Goal: Information Seeking & Learning: Find specific fact

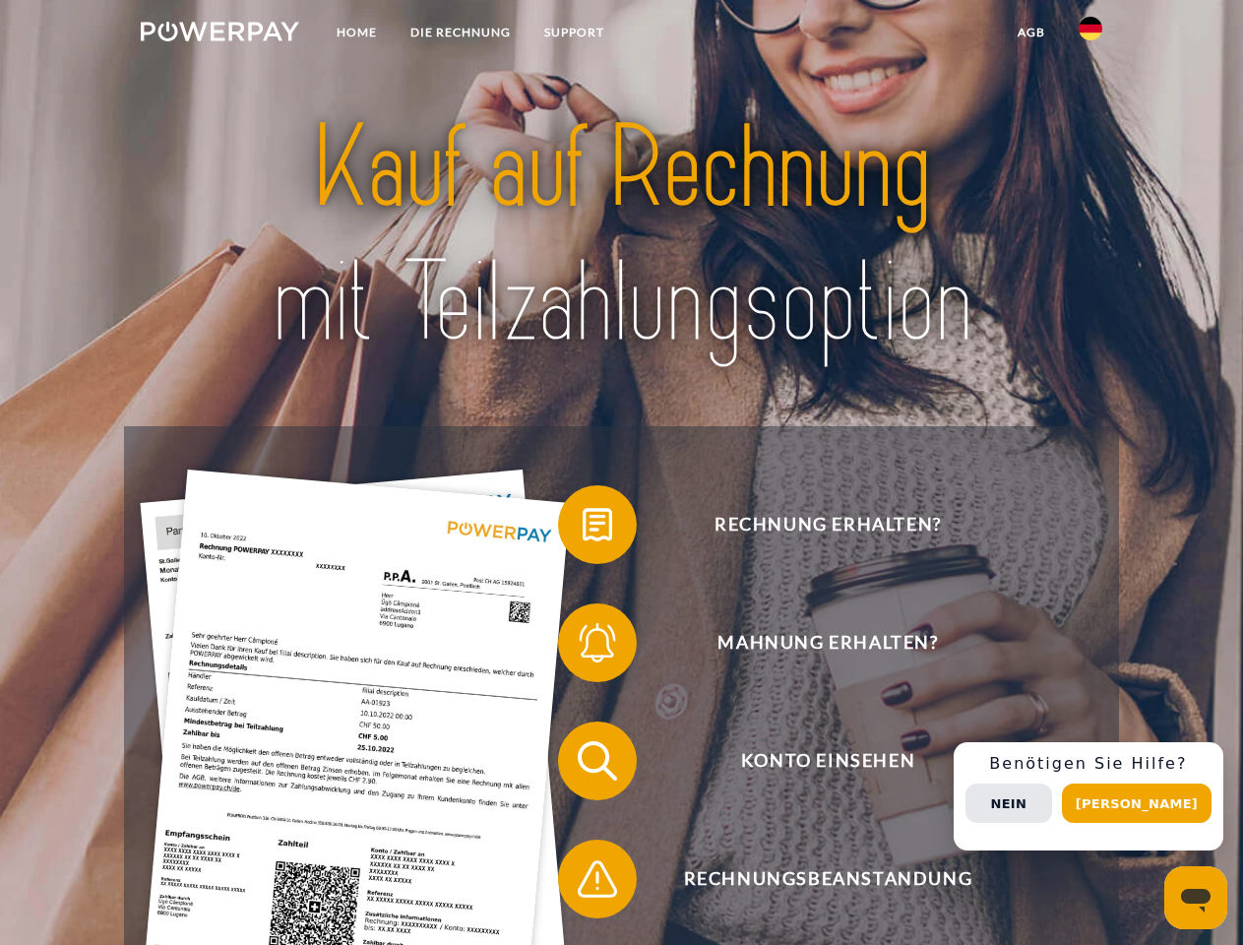
click at [219, 34] on img at bounding box center [220, 32] width 158 height 20
click at [1090, 34] on img at bounding box center [1090, 29] width 24 height 24
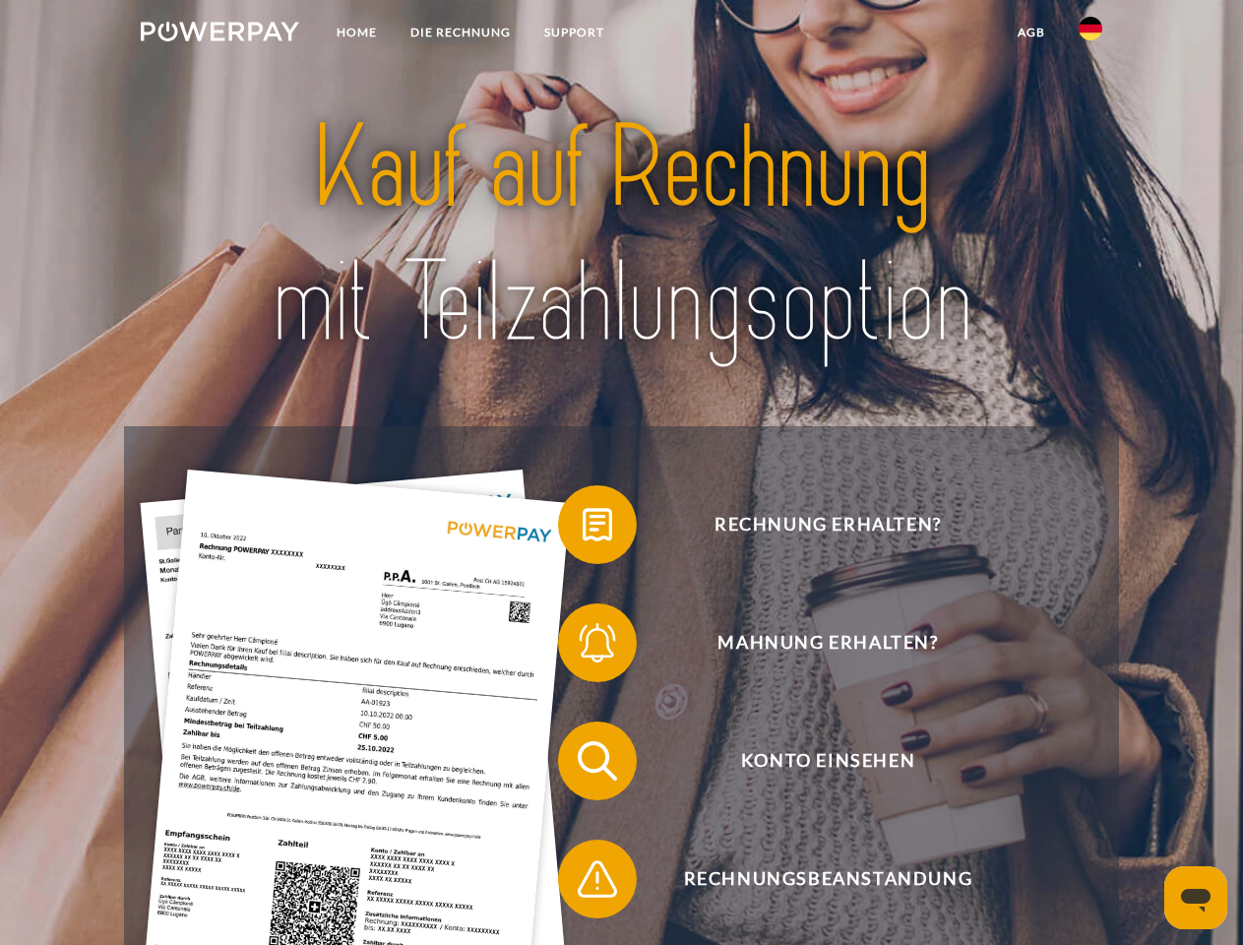
click at [1030, 32] on link "agb" at bounding box center [1031, 32] width 61 height 35
click at [582, 528] on span at bounding box center [568, 524] width 98 height 98
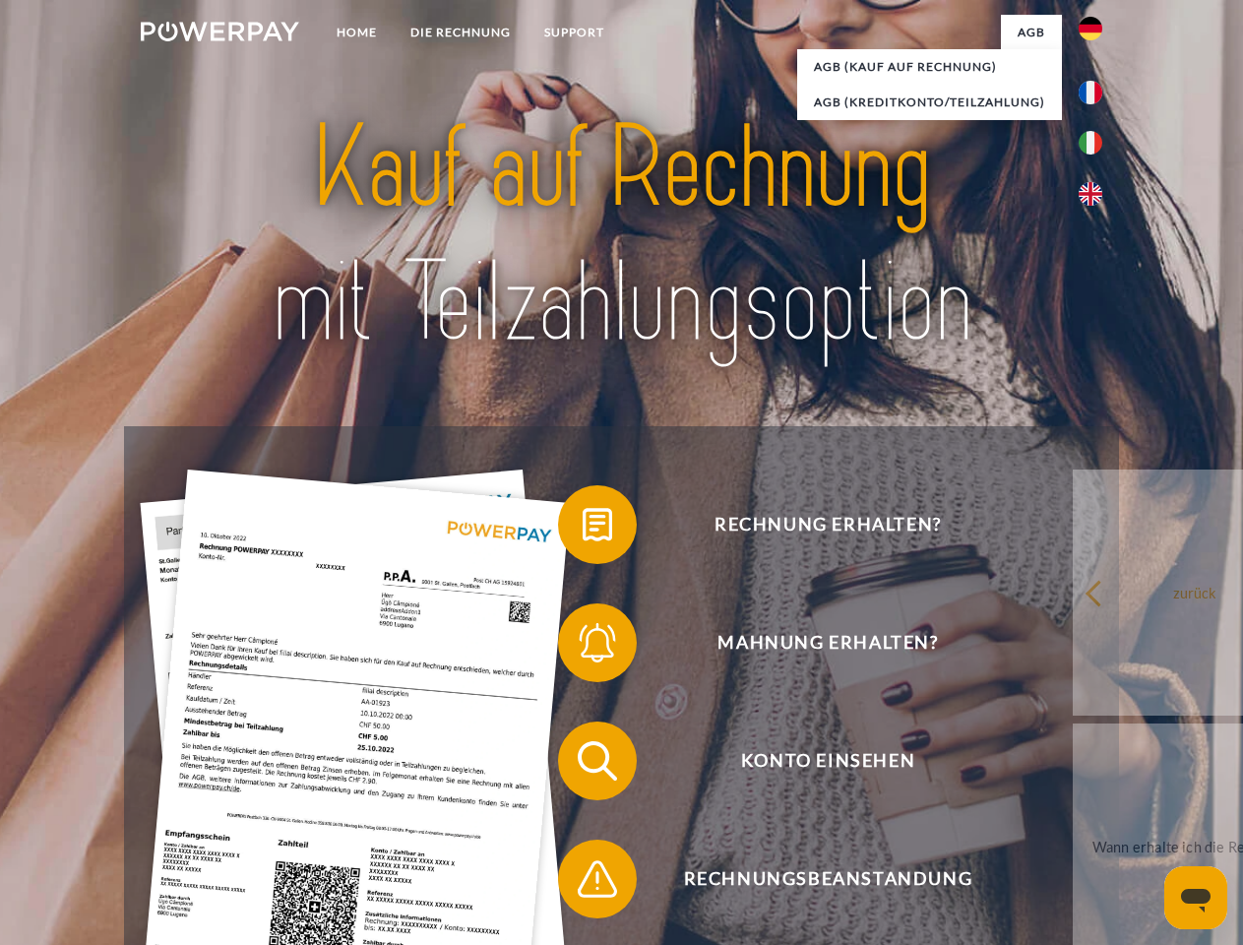
click at [582, 646] on div "Rechnung erhalten? Mahnung erhalten? Konto einsehen" at bounding box center [621, 819] width 994 height 787
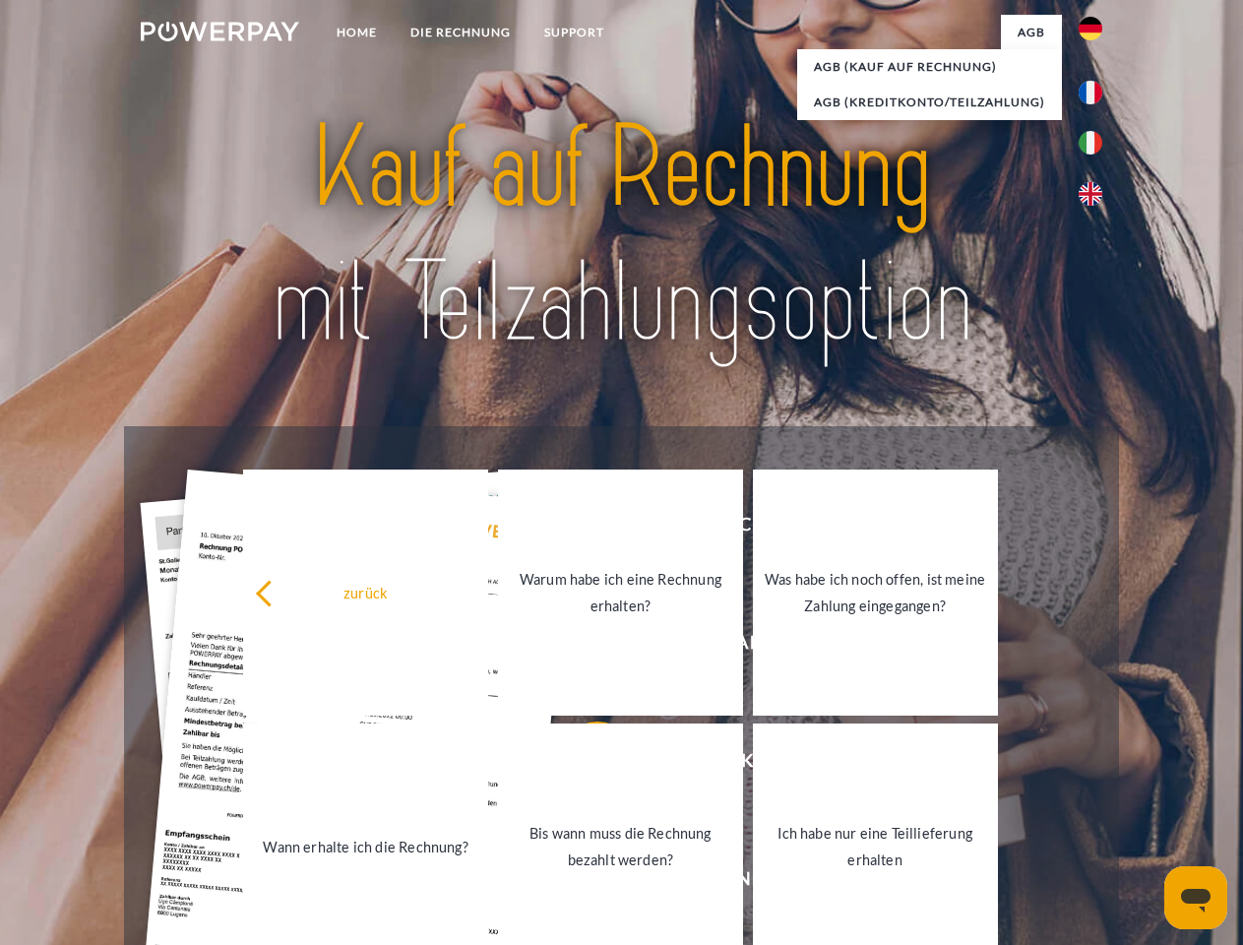
click at [582, 764] on link "Bis wann muss die Rechnung bezahlt werden?" at bounding box center [620, 846] width 245 height 246
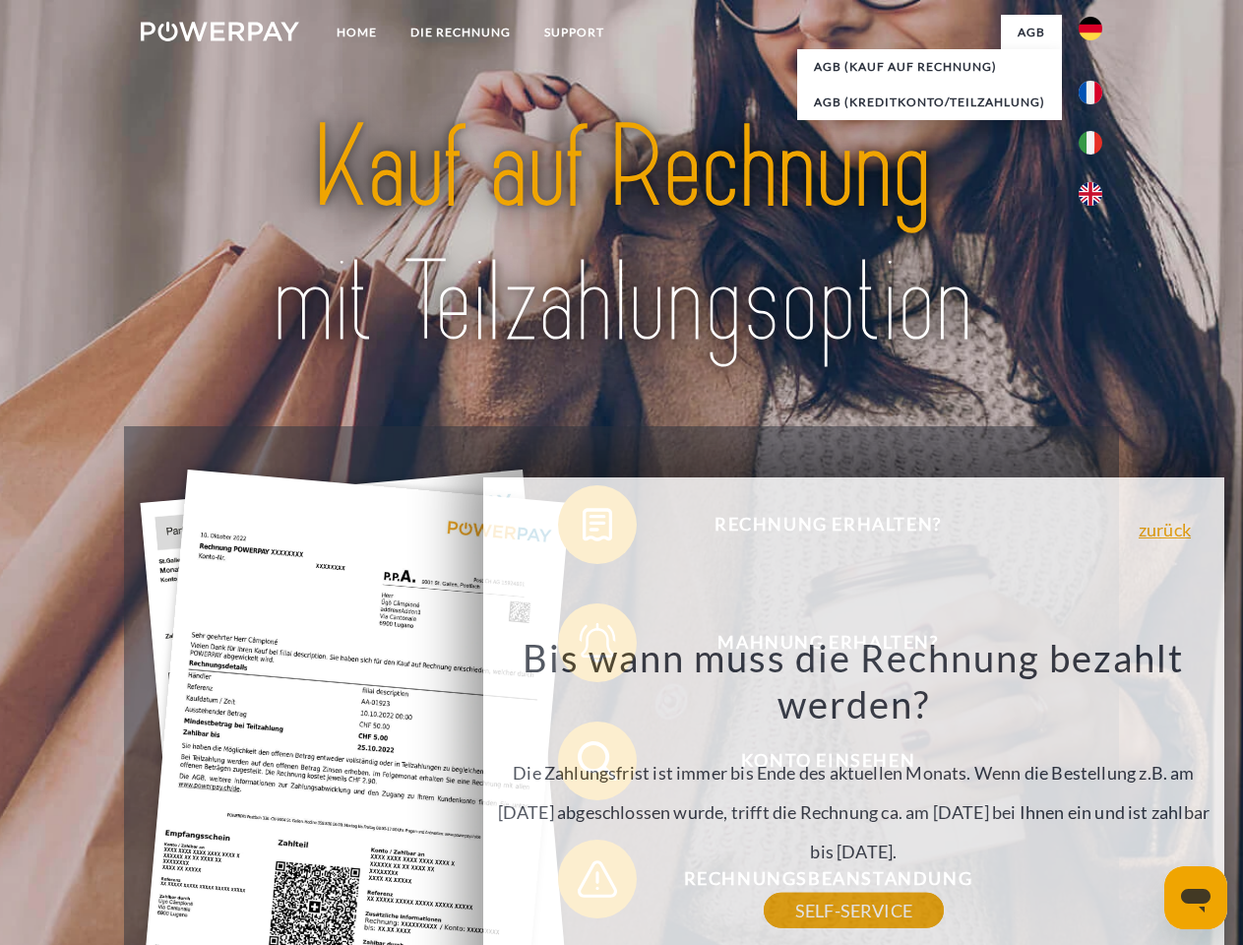
click at [582, 883] on div "Bis wann muss die Rechnung bezahlt werden? Die Zahlungsfrist ist immer bis Ende…" at bounding box center [854, 772] width 718 height 276
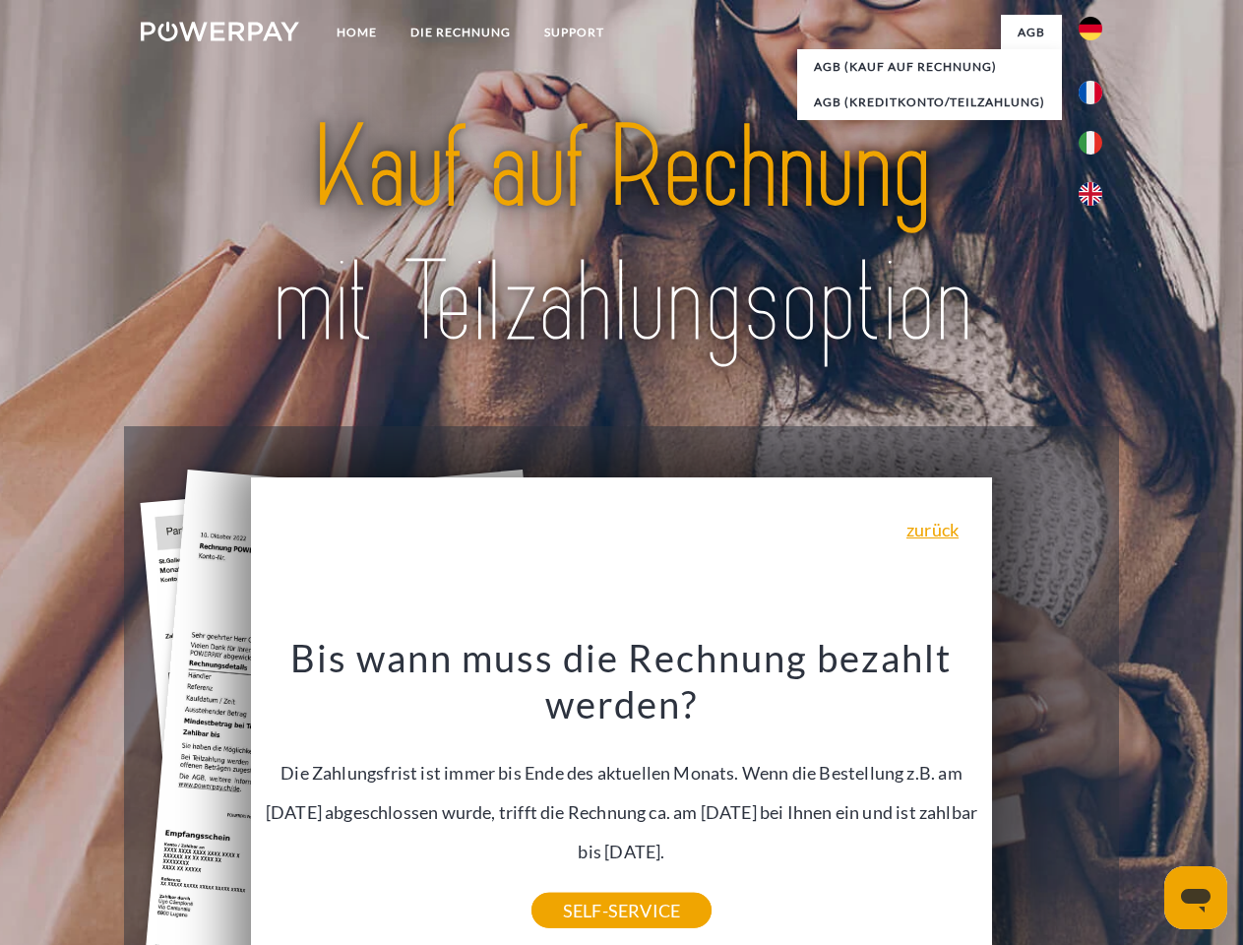
click at [1095, 796] on div "Rechnung erhalten? Mahnung erhalten? Konto einsehen" at bounding box center [621, 819] width 994 height 787
click at [1047, 800] on span "Konto einsehen" at bounding box center [827, 760] width 482 height 79
click at [1143, 803] on header "Home DIE RECHNUNG SUPPORT" at bounding box center [621, 679] width 1243 height 1359
